Goal: Information Seeking & Learning: Learn about a topic

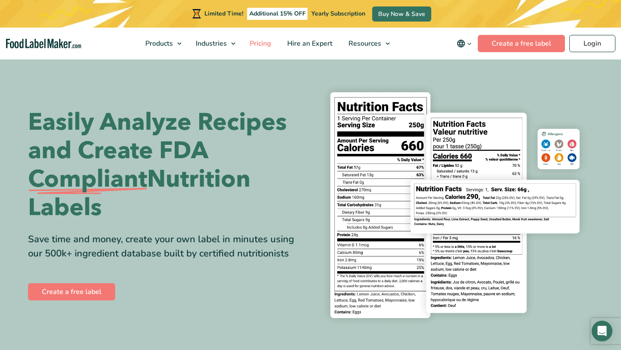
click at [262, 43] on span "Pricing" at bounding box center [259, 43] width 25 height 9
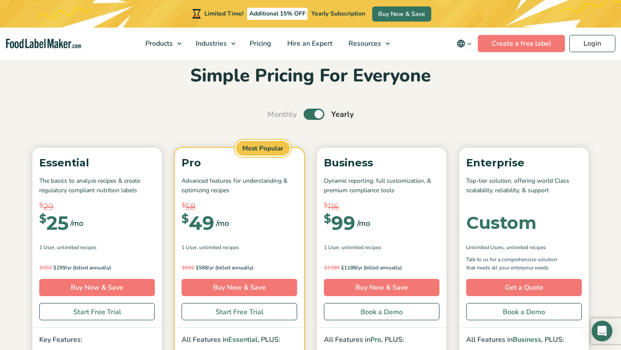
scroll to position [33, 0]
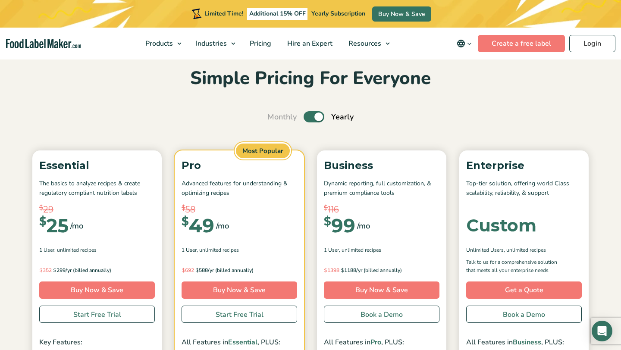
click at [310, 117] on label "Toggle" at bounding box center [314, 116] width 21 height 11
click at [275, 117] on input "Toggle" at bounding box center [272, 117] width 6 height 6
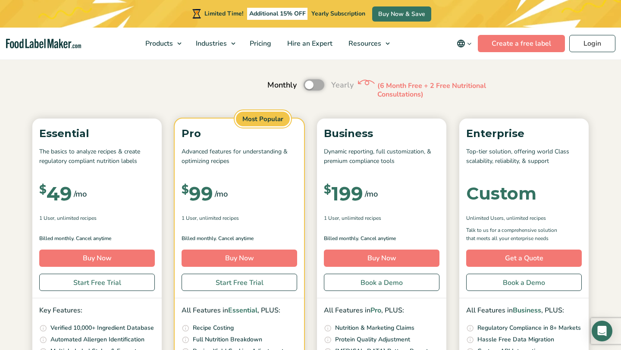
scroll to position [0, 0]
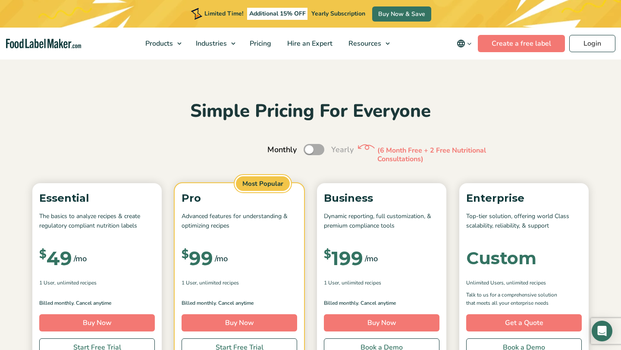
click at [320, 149] on label "Toggle" at bounding box center [314, 149] width 21 height 11
click at [275, 149] on input "Toggle" at bounding box center [272, 150] width 6 height 6
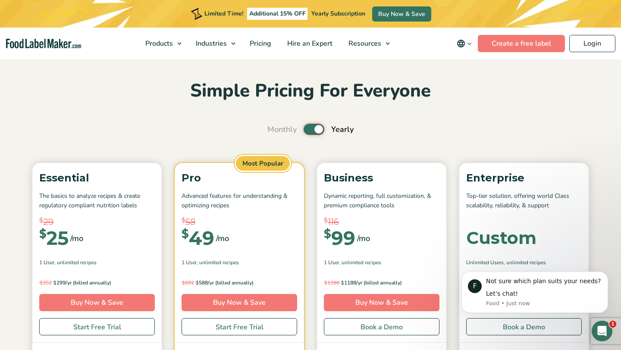
scroll to position [14, 0]
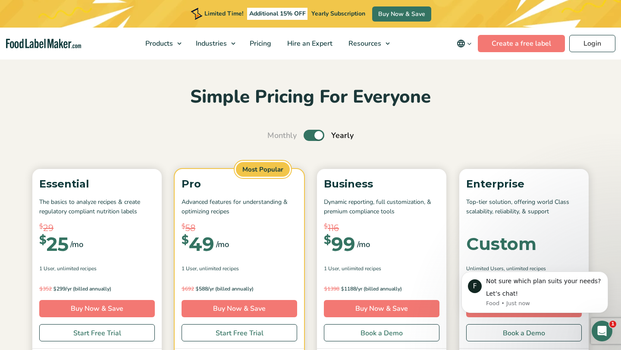
click at [306, 138] on label "Toggle" at bounding box center [314, 135] width 21 height 11
click at [275, 138] on input "Toggle" at bounding box center [272, 136] width 6 height 6
checkbox input "false"
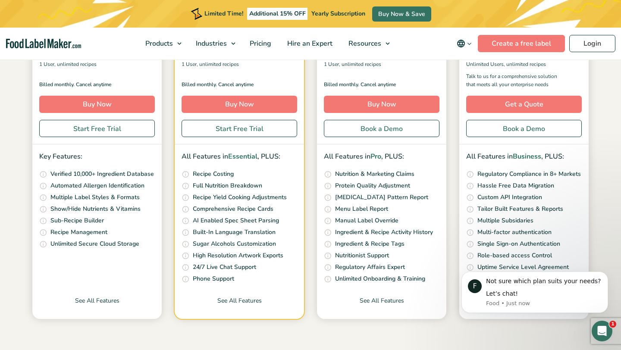
scroll to position [240, 0]
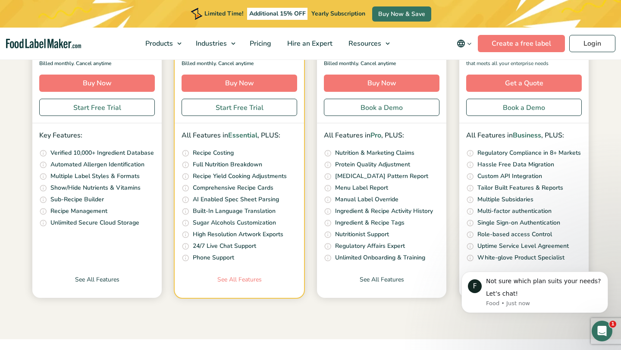
click at [256, 279] on link "See All Features" at bounding box center [239, 286] width 129 height 23
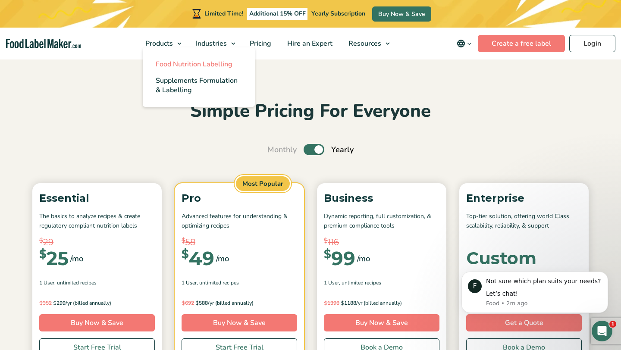
click at [176, 66] on span "Food Nutrition Labelling" at bounding box center [194, 64] width 77 height 9
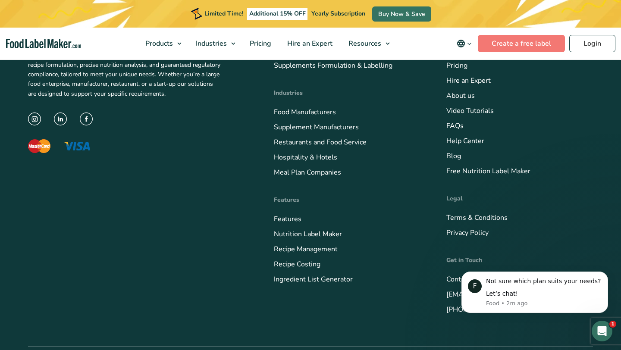
scroll to position [3004, 0]
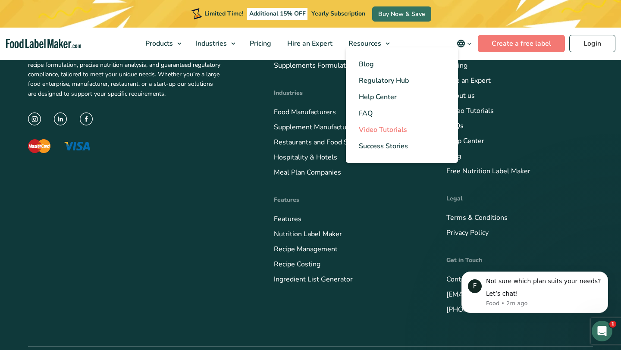
click at [381, 131] on span "Video Tutorials" at bounding box center [383, 129] width 48 height 9
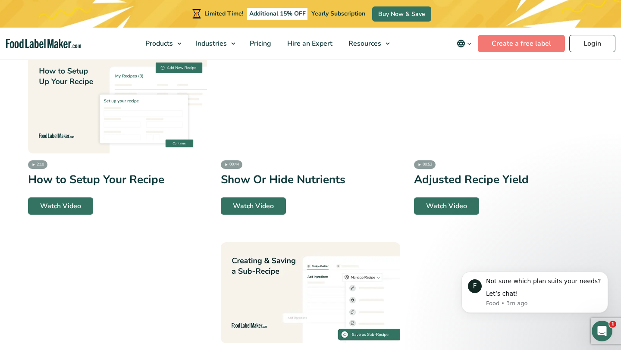
scroll to position [1540, 0]
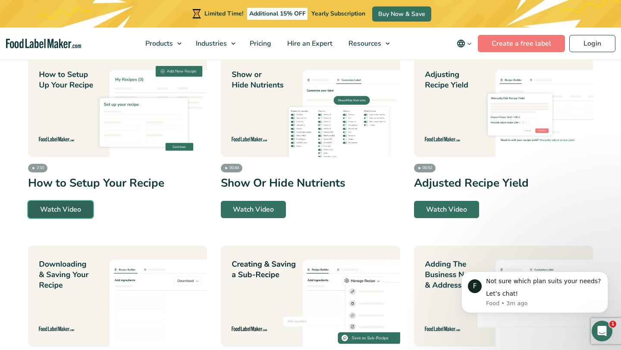
click at [82, 206] on link "Watch Video" at bounding box center [60, 209] width 65 height 17
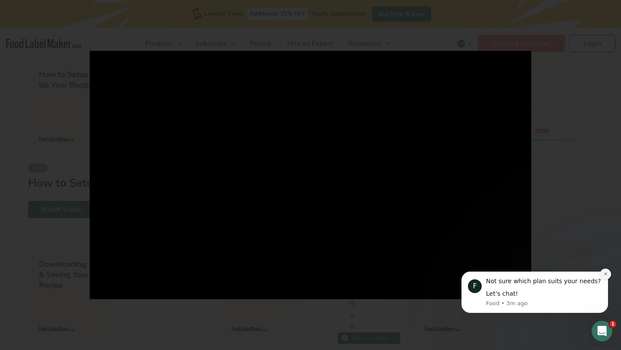
click at [605, 275] on icon "Dismiss notification" at bounding box center [605, 274] width 3 height 3
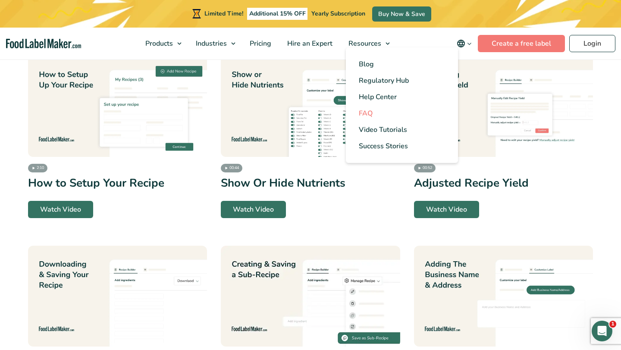
click at [369, 116] on span "FAQ" at bounding box center [366, 113] width 14 height 9
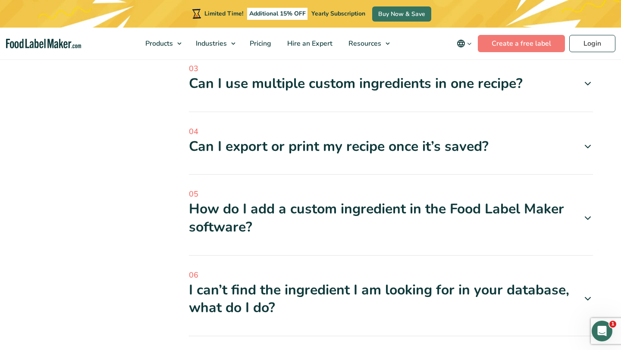
scroll to position [360, 0]
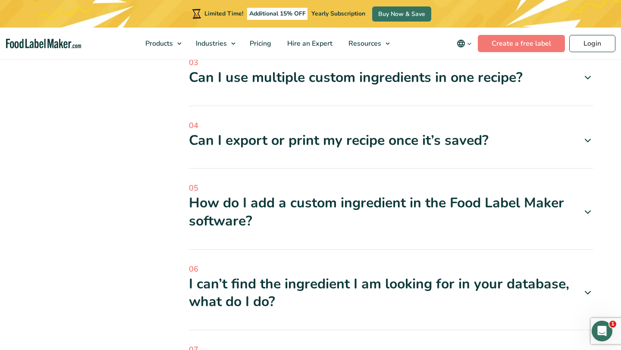
click at [363, 135] on div "Can I export or print my recipe once it’s saved?" at bounding box center [391, 141] width 404 height 18
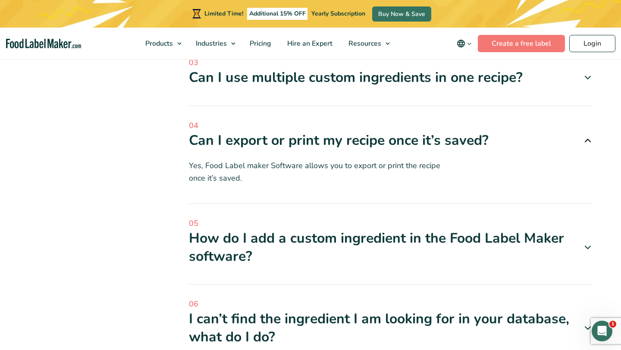
click at [364, 135] on div "Can I export or print my recipe once it’s saved?" at bounding box center [391, 141] width 404 height 18
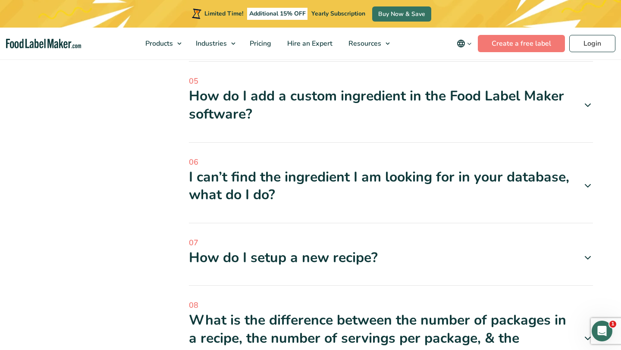
scroll to position [471, 0]
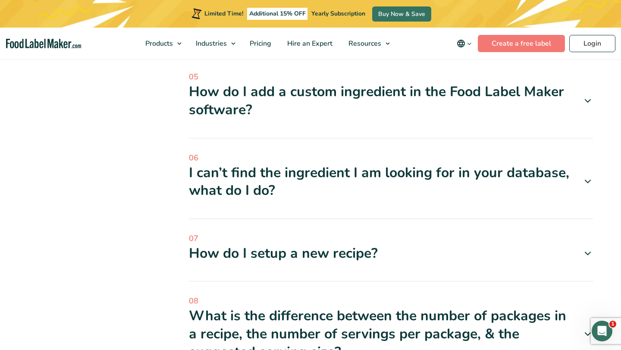
click at [364, 176] on div "I can’t find the ingredient I am looking for in your database, what do I do?" at bounding box center [391, 182] width 404 height 36
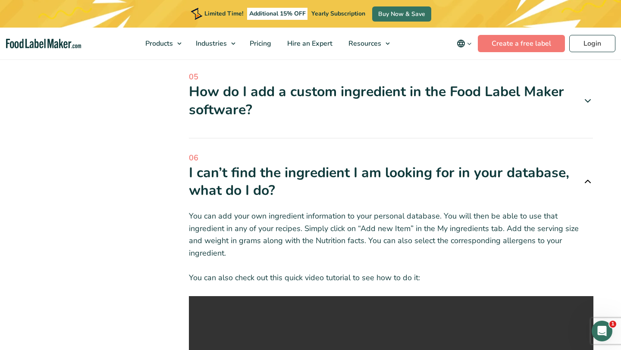
click at [364, 175] on div "I can’t find the ingredient I am looking for in your database, what do I do?" at bounding box center [391, 182] width 404 height 36
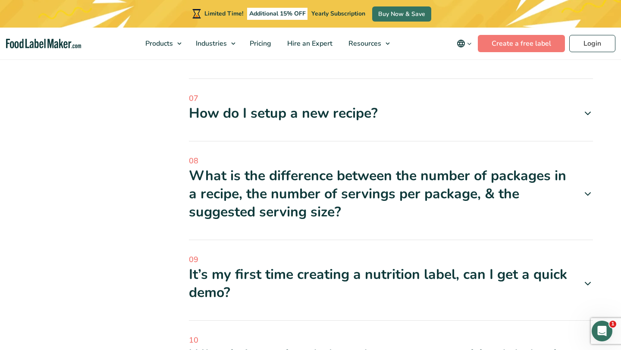
scroll to position [613, 0]
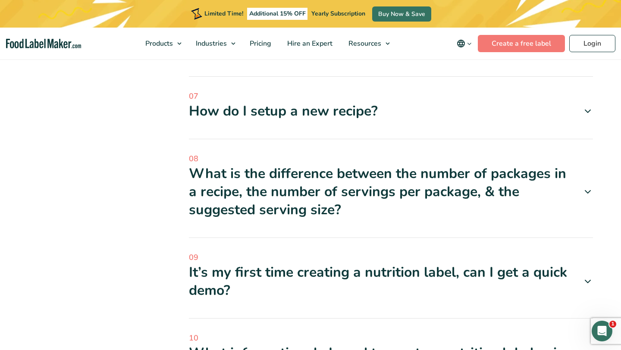
click at [364, 175] on div "What is the difference between the number of packages in a recipe, the number o…" at bounding box center [391, 192] width 404 height 54
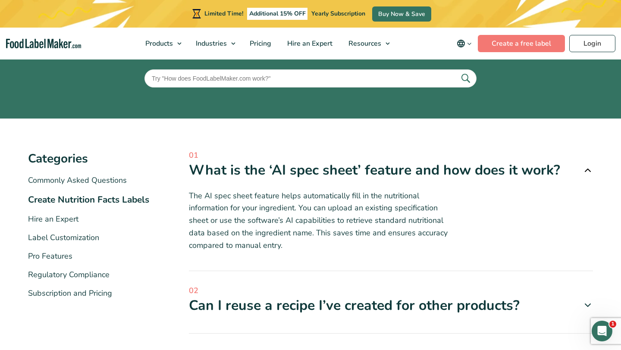
scroll to position [0, 0]
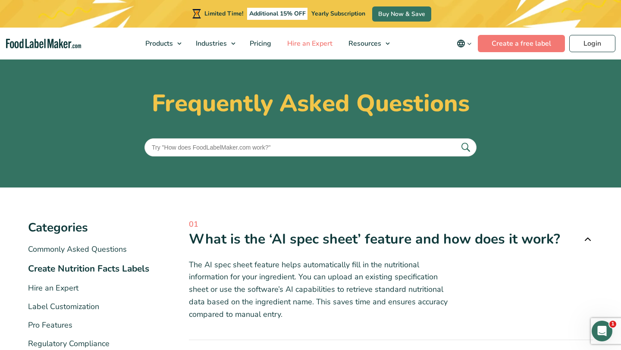
click at [307, 41] on span "Hire an Expert" at bounding box center [309, 43] width 49 height 9
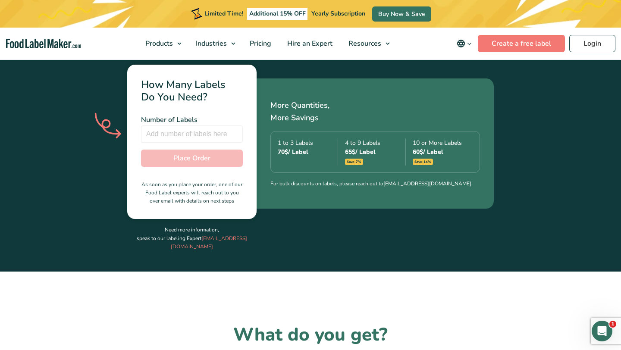
scroll to position [311, 0]
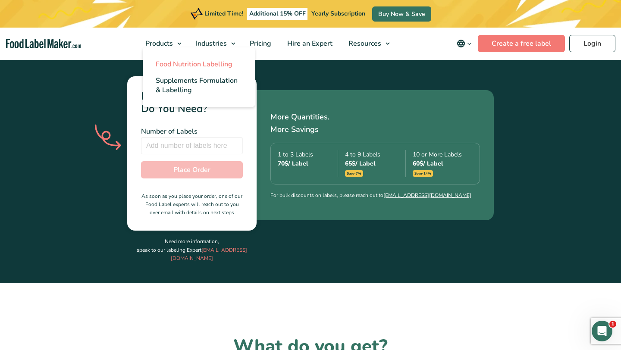
click at [172, 61] on span "Food Nutrition Labelling" at bounding box center [194, 64] width 77 height 9
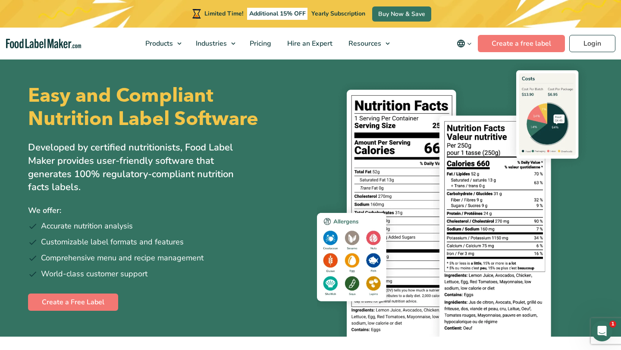
click at [285, 188] on div "Easy and Compliant Nutrition Label Software Developed by certified nutritionist…" at bounding box center [166, 197] width 276 height 279
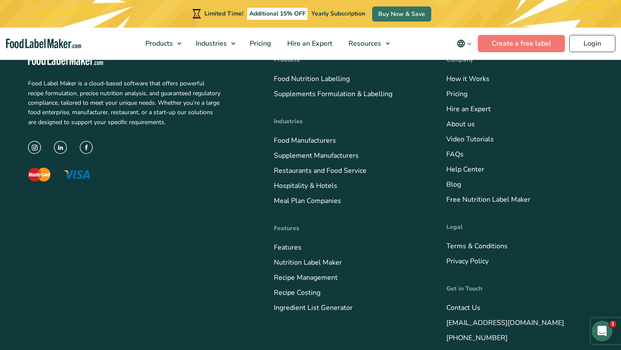
scroll to position [2982, 0]
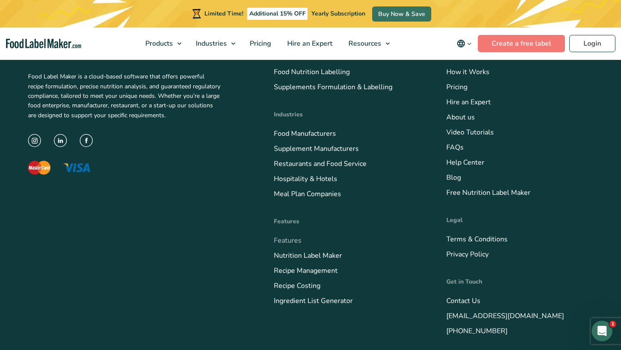
click at [288, 236] on link "Features" at bounding box center [288, 240] width 28 height 9
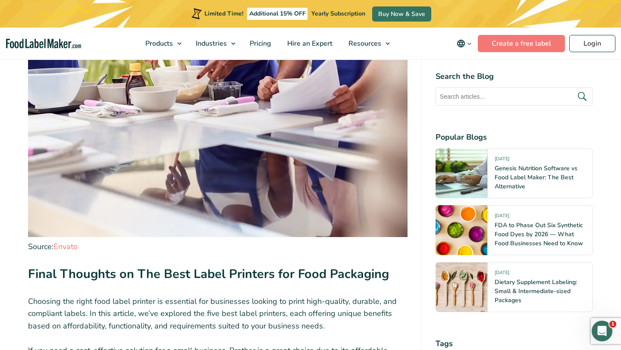
scroll to position [3790, 0]
